Goal: Complete application form: Complete application form

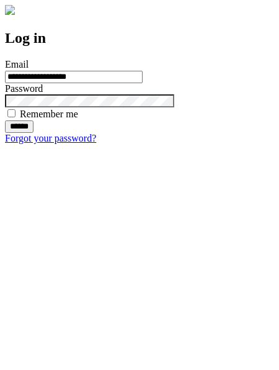
type input "**********"
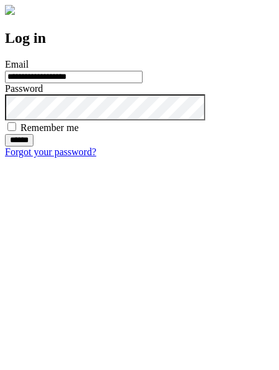
click at [34, 147] on input "******" at bounding box center [19, 140] width 29 height 12
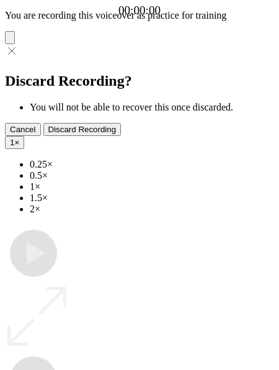
type input "**********"
